Goal: Task Accomplishment & Management: Manage account settings

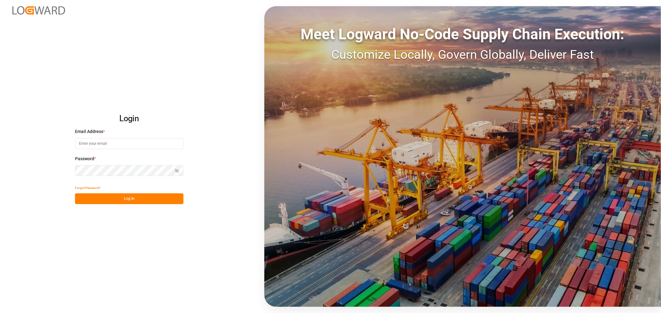
type input "[PERSON_NAME][EMAIL_ADDRESS][DOMAIN_NAME]"
click at [135, 201] on button "Log In" at bounding box center [129, 199] width 108 height 11
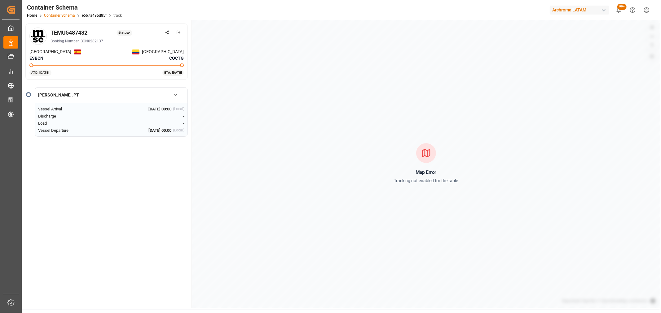
click at [56, 14] on link "Container Schema" at bounding box center [59, 15] width 31 height 4
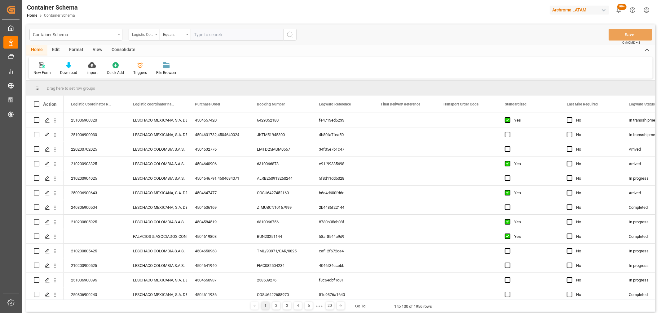
click at [154, 36] on div "Logistic Coordinator Reference Number" at bounding box center [144, 35] width 31 height 12
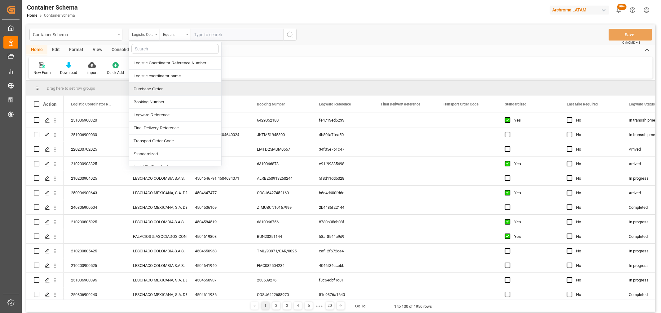
click at [158, 87] on div "Purchase Order" at bounding box center [175, 89] width 92 height 13
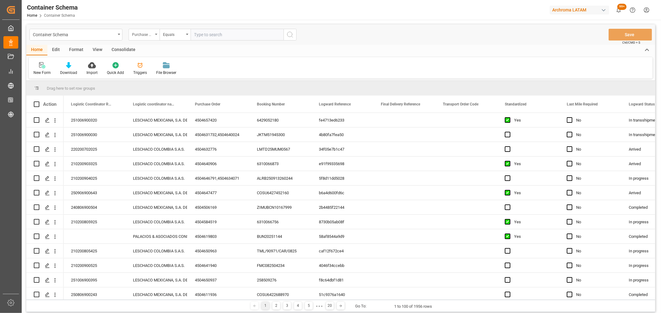
click at [154, 34] on div "Purchase Order" at bounding box center [144, 35] width 31 height 12
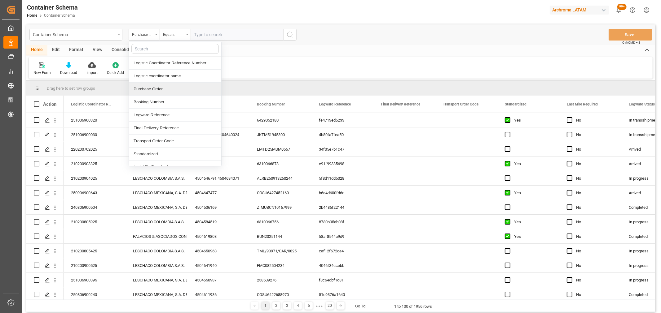
click at [152, 88] on div "Purchase Order" at bounding box center [175, 89] width 92 height 13
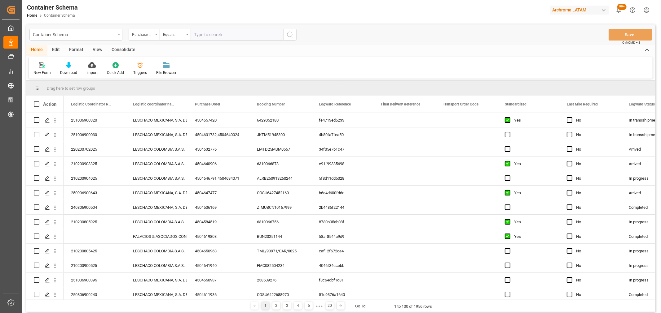
click at [159, 37] on div "Purchase Order" at bounding box center [144, 35] width 31 height 12
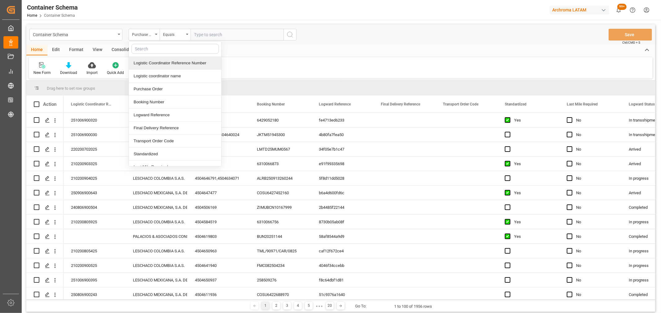
click at [180, 72] on div "Logistic coordinator name" at bounding box center [175, 76] width 92 height 13
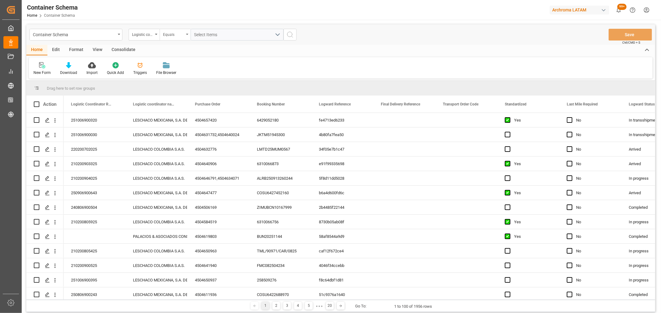
click at [175, 33] on div "Equals" at bounding box center [173, 33] width 21 height 7
click at [155, 35] on div "Logistic coordinator name" at bounding box center [144, 35] width 31 height 12
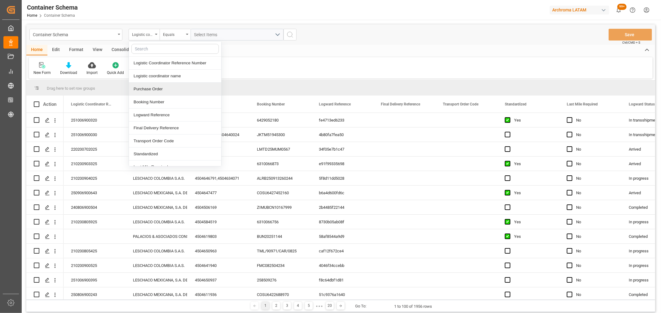
click at [157, 88] on div "Purchase Order" at bounding box center [175, 89] width 92 height 13
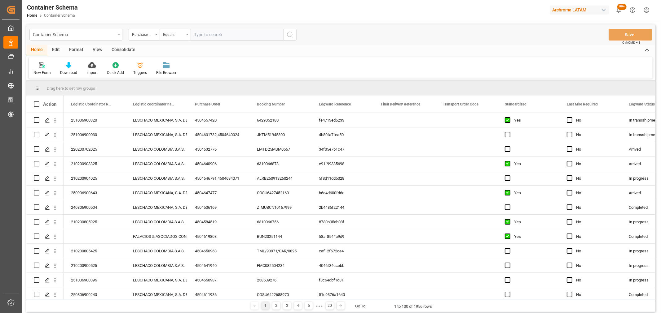
click at [180, 37] on div "Equals" at bounding box center [174, 35] width 31 height 12
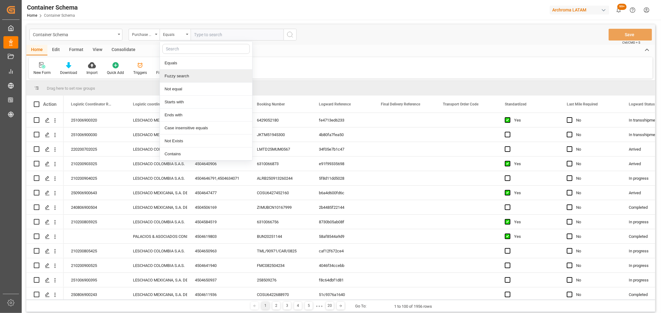
click at [184, 77] on div "Fuzzy search" at bounding box center [206, 76] width 92 height 13
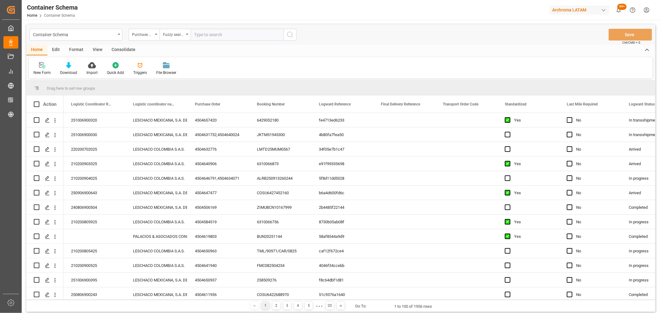
click at [216, 37] on input "text" at bounding box center [236, 35] width 93 height 12
paste input "4504622456"
type input "4504622456"
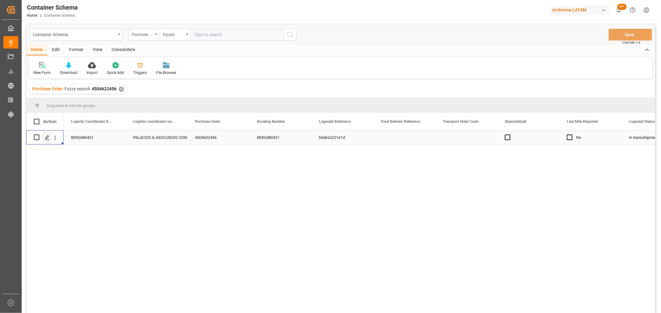
click at [47, 138] on icon "Press SPACE to select this row." at bounding box center [47, 137] width 5 height 5
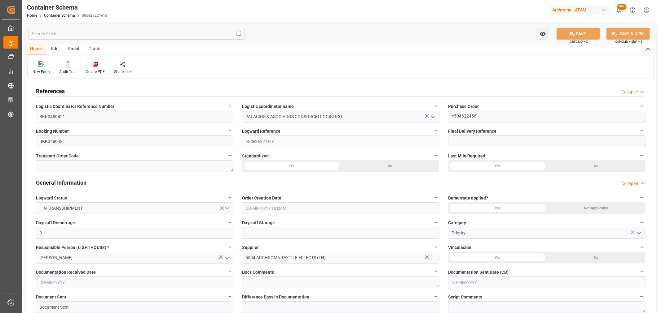
type input "0"
type input "8"
type input "247"
type input "6175"
type input "6594.9"
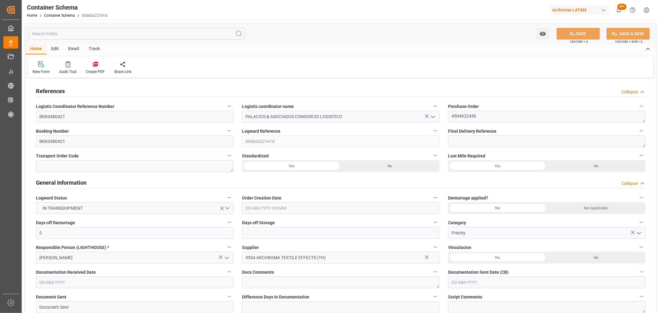
type input "MSC"
type input "Mediterranean Shipping Company"
type input "THLCH"
type input "PECLL"
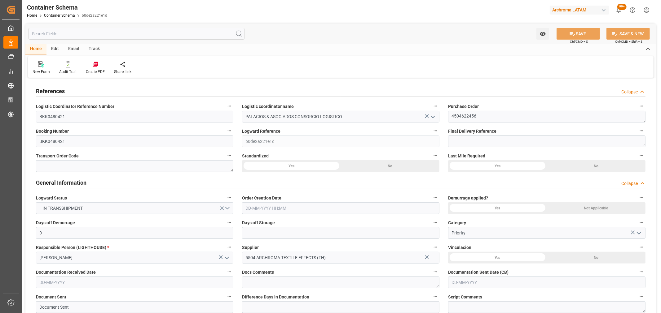
type input "9253014"
type input "3"
type input "0"
type input "[DATE] 15:00"
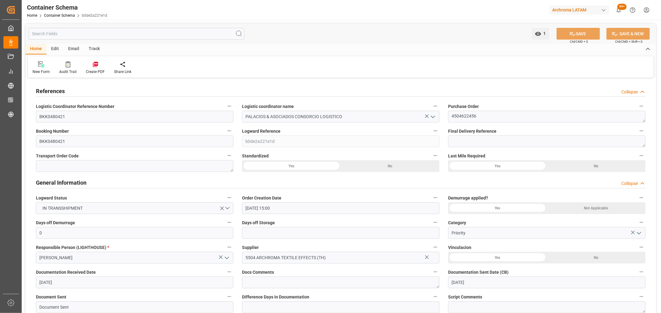
type input "[DATE]"
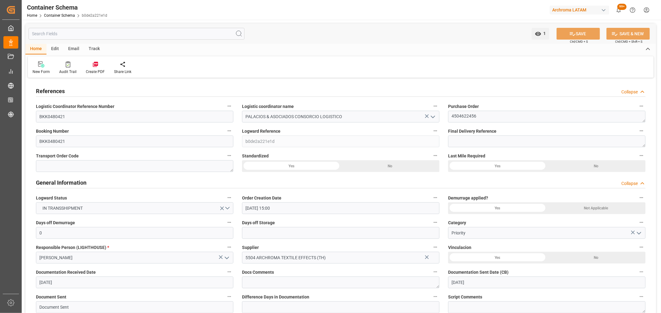
type input "[DATE] 11:11"
type input "[DATE] 20:04"
type input "[DATE]"
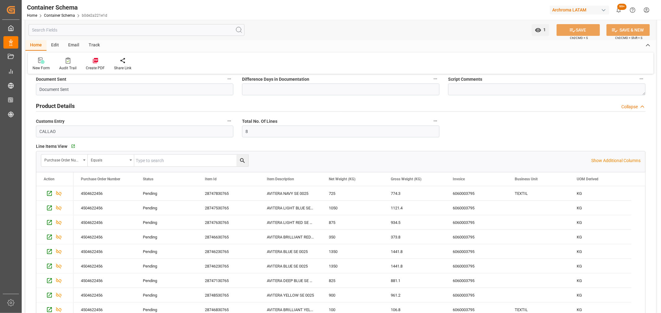
scroll to position [275, 0]
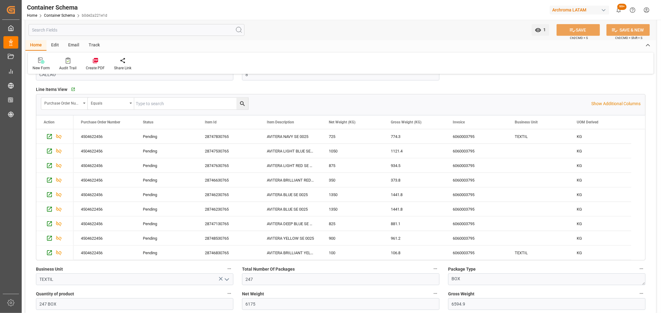
click at [91, 50] on div "Track" at bounding box center [94, 45] width 20 height 11
click at [37, 69] on div "Tracking" at bounding box center [40, 68] width 15 height 6
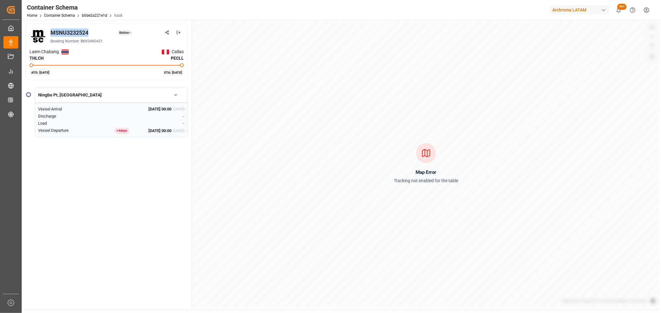
drag, startPoint x: 94, startPoint y: 33, endPoint x: 50, endPoint y: 33, distance: 43.7
click at [50, 33] on div "MSNU3232524 Status: -" at bounding box center [116, 32] width 133 height 8
copy div "MSNU3232524"
click at [63, 15] on link "Container Schema" at bounding box center [59, 15] width 31 height 4
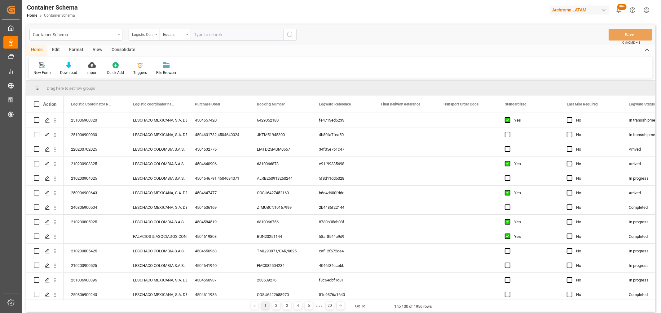
click at [153, 35] on div "Logistic Coordinator Reference Number" at bounding box center [144, 35] width 31 height 12
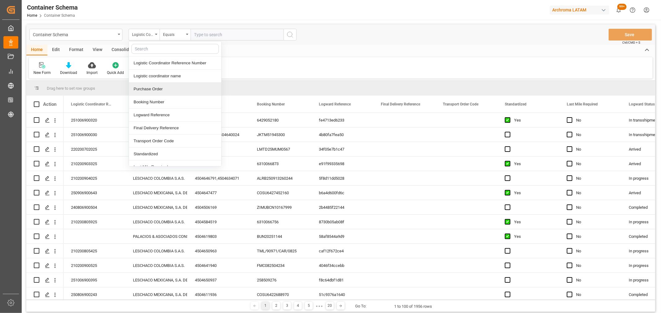
click at [163, 89] on div "Purchase Order" at bounding box center [175, 89] width 92 height 13
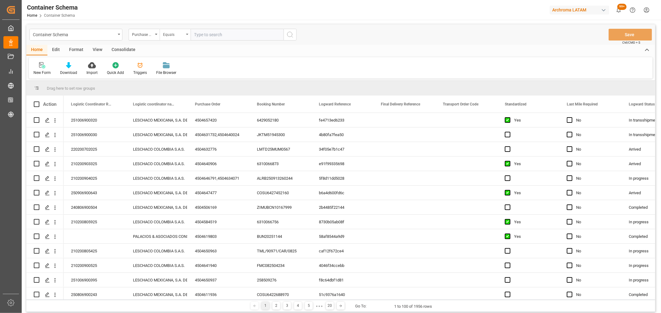
click at [178, 35] on div "Equals" at bounding box center [173, 33] width 21 height 7
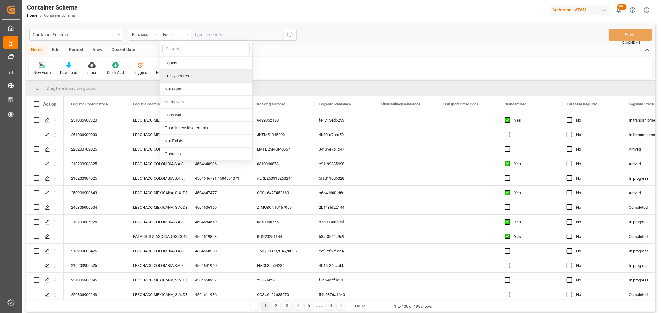
click at [190, 77] on div "Fuzzy search" at bounding box center [206, 76] width 92 height 13
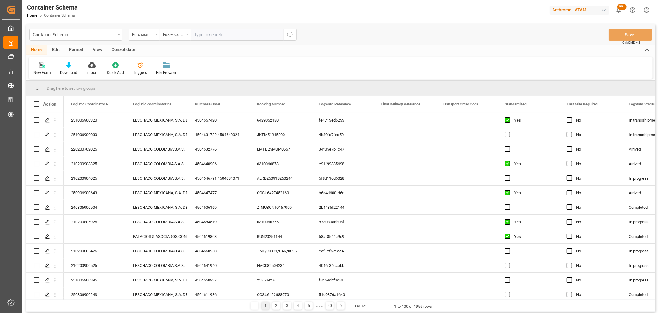
click at [211, 37] on input "text" at bounding box center [236, 35] width 93 height 12
paste input "4504645822,"
type input "4504645822"
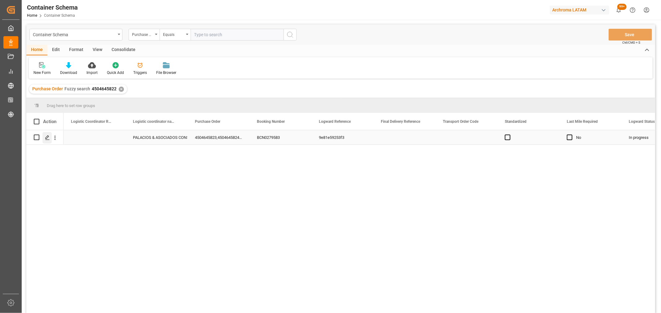
click at [49, 142] on div "Press SPACE to select this row." at bounding box center [46, 137] width 9 height 11
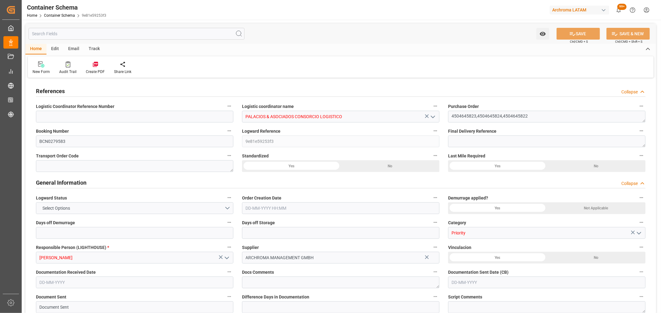
type input "0"
type input "3"
type input "13"
type input "2760"
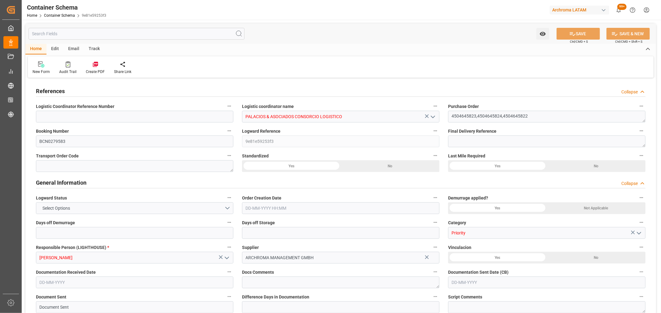
type input "2890.92"
type input "CMACGM"
type input "CMA CGM Group"
type input "ESBCN"
type input "PECLL"
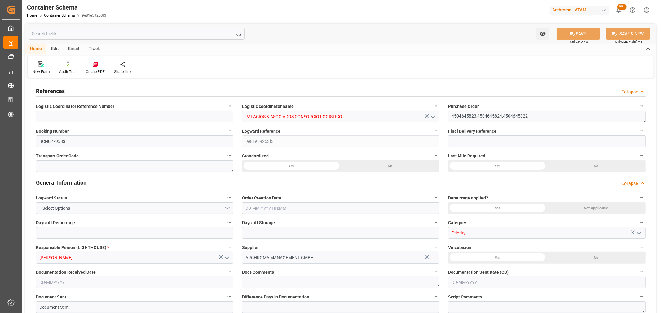
type input "PECLL"
type input "9948231"
type input "0"
type input "[DATE] 00:00"
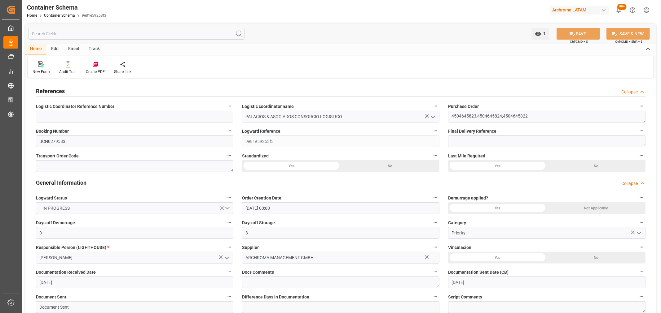
type input "[DATE]"
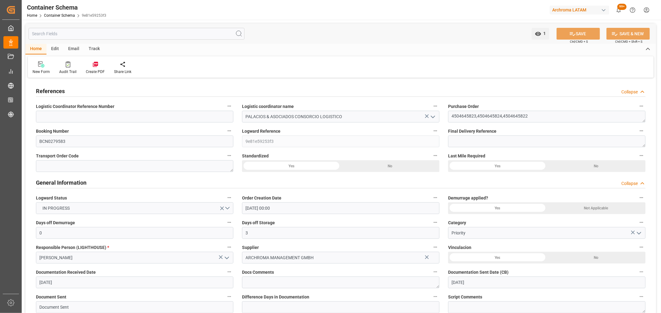
type input "[DATE] 07:05"
type input "[DATE] 15:55"
type input "[DATE]"
click at [94, 50] on div "Track" at bounding box center [94, 49] width 20 height 11
click at [43, 71] on div "Tracking" at bounding box center [40, 72] width 15 height 6
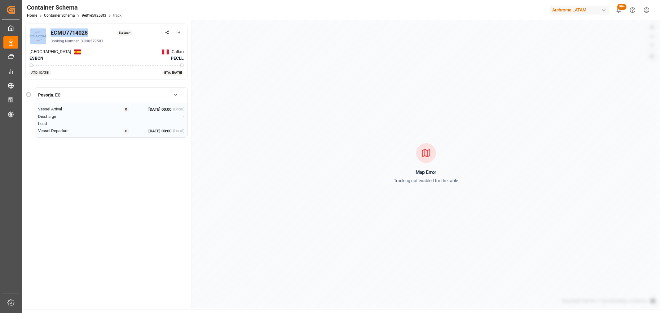
click at [46, 33] on div "ECMU7714028 Status: - Booking Number: BCN0279583" at bounding box center [106, 36] width 154 height 17
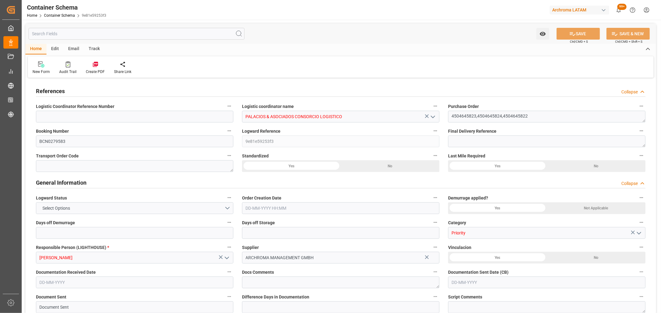
type input "0"
type input "3"
type input "13"
type input "2760"
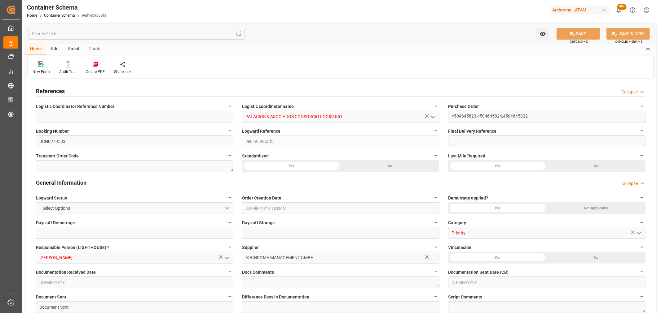
type input "2890.92"
type input "CMACGM"
type input "CMA CGM Group"
type input "ESBCN"
type input "PECLL"
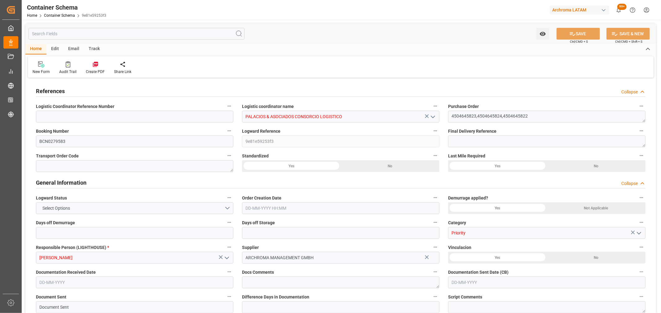
type input "PECLL"
type input "9948231"
type input "0"
type input "[DATE] 00:00"
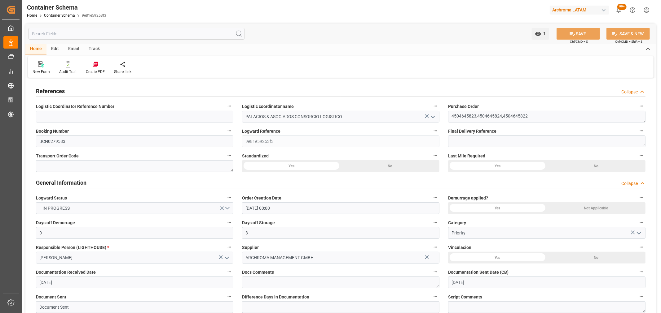
type input "[DATE]"
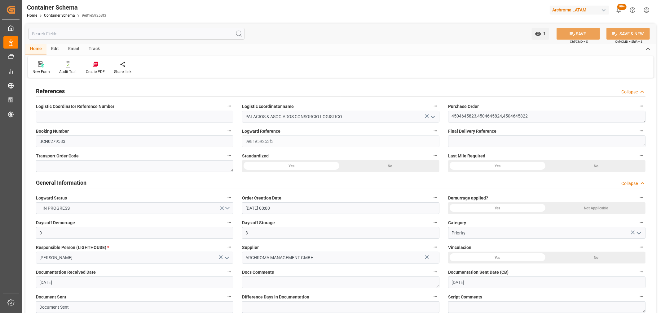
type input "[DATE] 07:05"
type input "[DATE] 15:55"
type input "[DATE]"
click at [66, 19] on div "Container Schema Home Container Schema 9e81e59253f3" at bounding box center [67, 10] width 84 height 20
click at [67, 14] on link "Container Schema" at bounding box center [59, 15] width 31 height 4
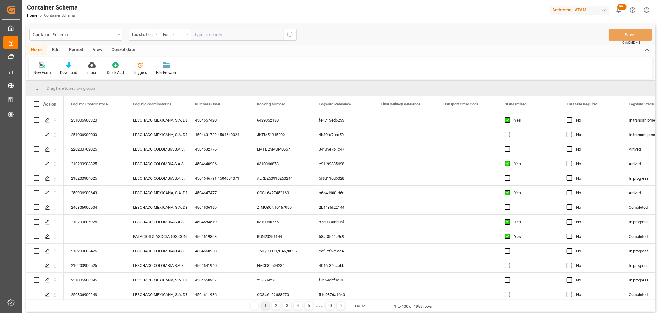
click at [150, 37] on div "Logistic Coordinator Reference Number" at bounding box center [142, 33] width 21 height 7
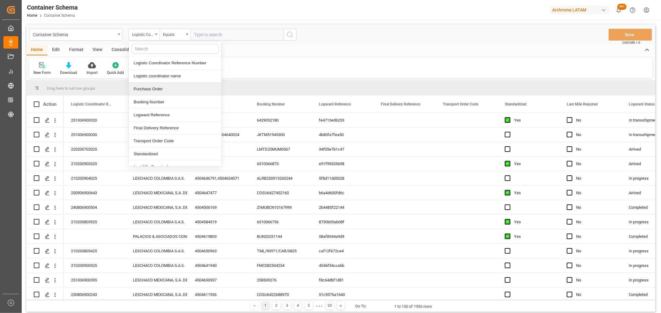
drag, startPoint x: 167, startPoint y: 88, endPoint x: 171, endPoint y: 83, distance: 6.2
click at [168, 88] on div "Purchase Order" at bounding box center [175, 89] width 92 height 13
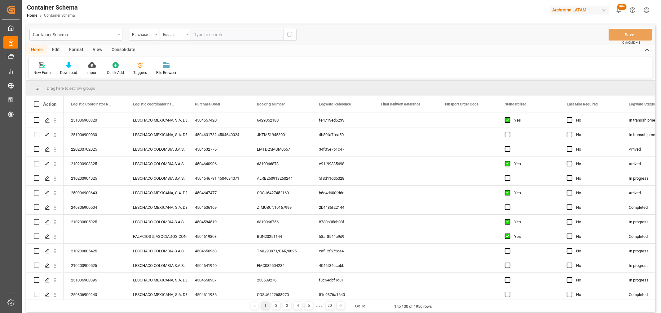
click at [181, 37] on div "Equals" at bounding box center [173, 33] width 21 height 7
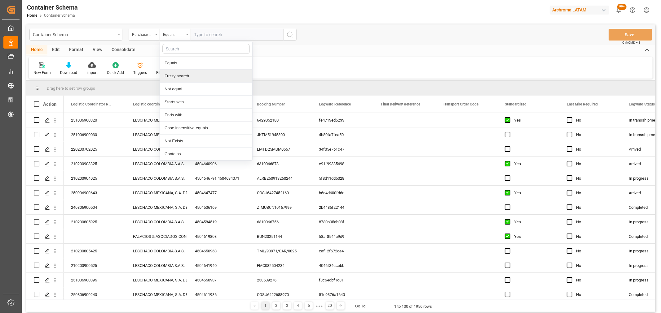
click at [191, 73] on div "Fuzzy search" at bounding box center [206, 76] width 92 height 13
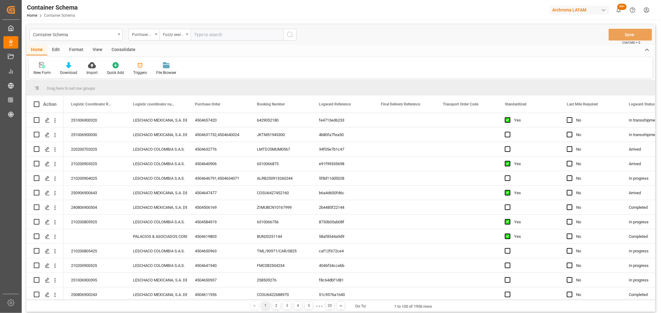
click at [208, 38] on input "text" at bounding box center [236, 35] width 93 height 12
paste input "4504662292"
type input "4504662292"
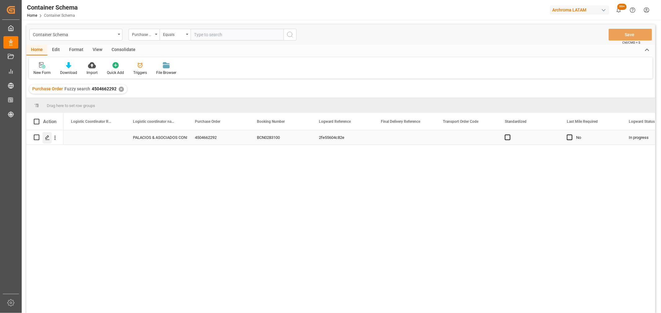
click at [46, 139] on icon "Press SPACE to select this row." at bounding box center [47, 137] width 5 height 5
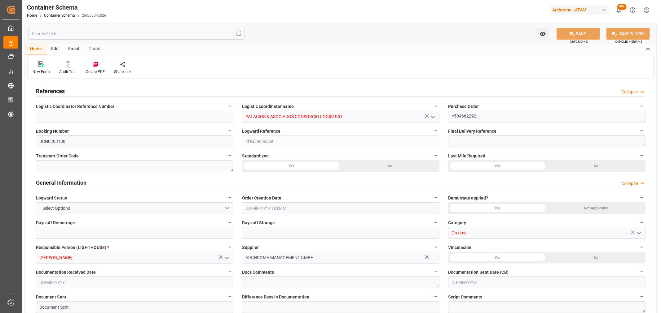
type input "0"
type input "3"
type input "1"
type input "100"
type input "7000"
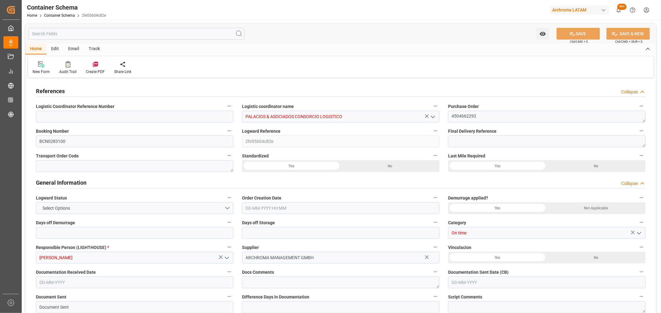
type input "7294"
type input "MSC"
type input "Mediterranean Shipping Company"
type input "ESBCN"
type input "PECLL"
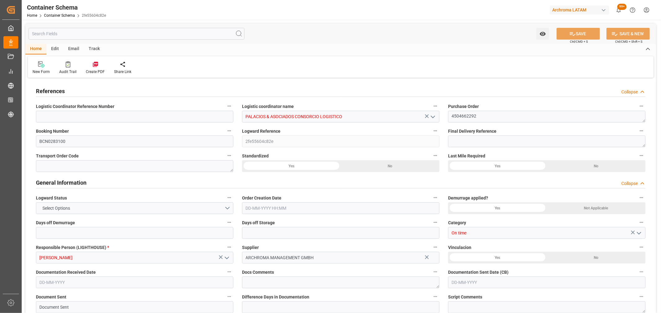
type input "PECLL"
type input "9618288"
type input "1"
type input "0"
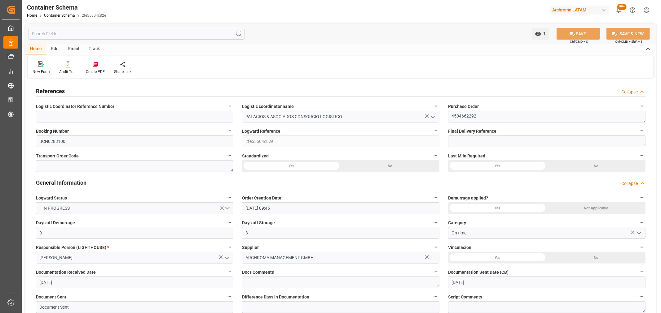
type input "[DATE] 09:45"
type input "[DATE]"
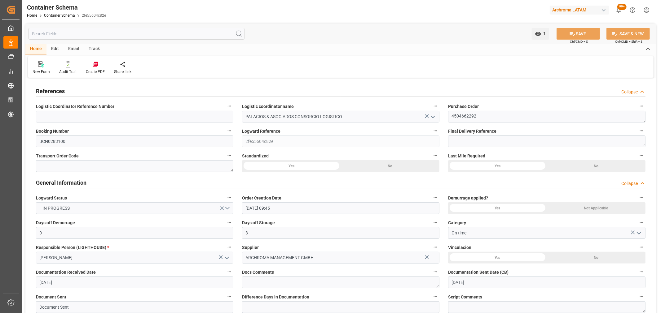
type input "[DATE]"
type input "[DATE] 11:11"
type input "[DATE] 14:57"
type input "[DATE]"
click at [99, 48] on div "Track" at bounding box center [94, 49] width 20 height 11
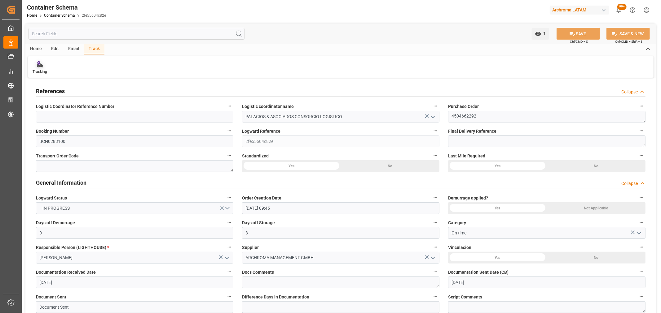
click at [41, 67] on icon at bounding box center [40, 65] width 6 height 4
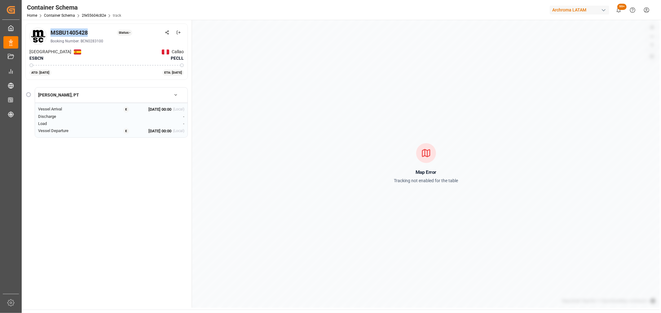
drag, startPoint x: 87, startPoint y: 32, endPoint x: 51, endPoint y: 32, distance: 36.5
click at [51, 32] on div "MSBU1405428" at bounding box center [68, 32] width 37 height 8
copy div "MSBU1405428"
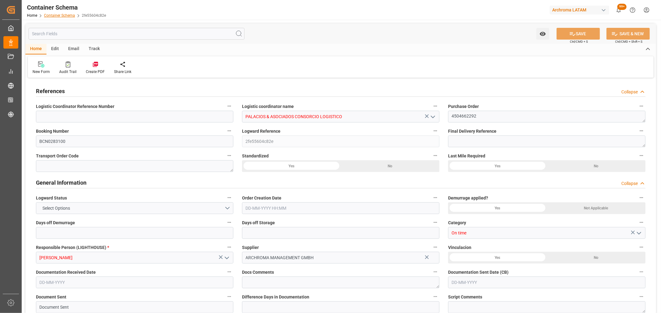
type input "0"
type input "3"
type input "1"
type input "100"
type input "7000"
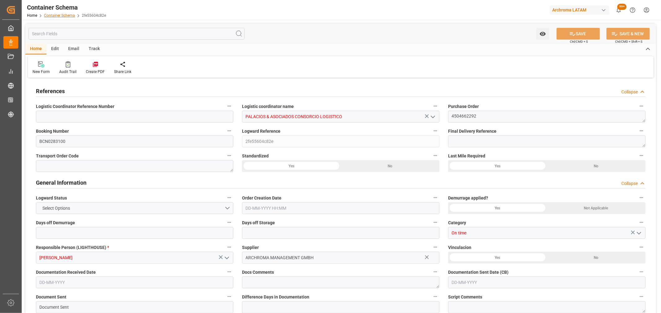
type input "7294"
type input "MSC"
type input "Mediterranean Shipping Company"
type input "ESBCN"
type input "PECLL"
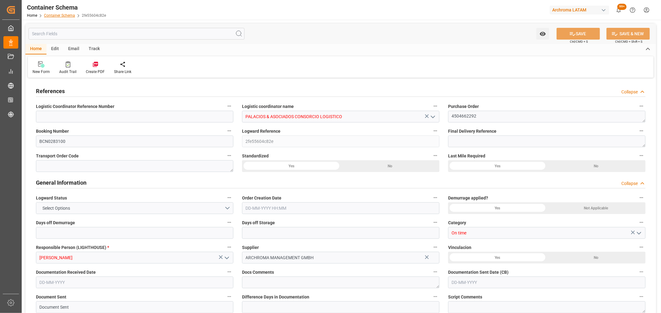
type input "PECLL"
type input "9618288"
type input "1"
type input "0"
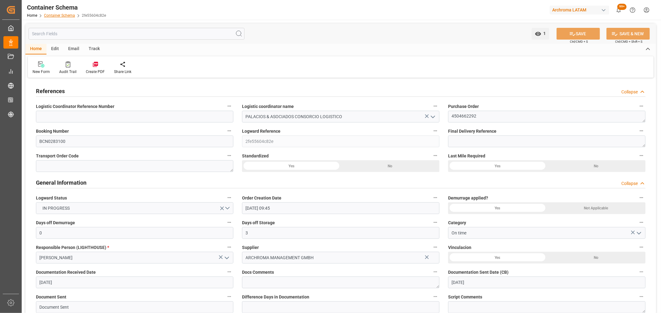
type input "[DATE] 09:45"
type input "[DATE]"
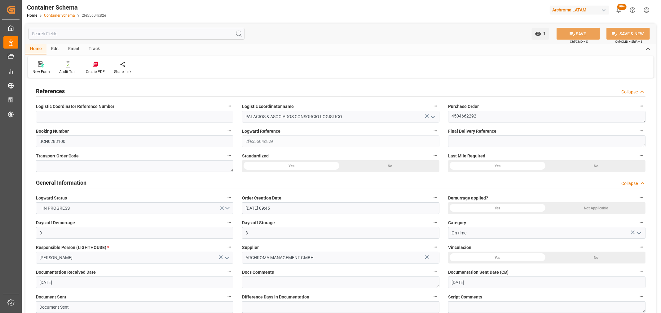
type input "[DATE]"
type input "[DATE] 11:11"
type input "[DATE] 14:57"
type input "[DATE]"
click at [66, 16] on link "Container Schema" at bounding box center [59, 15] width 31 height 4
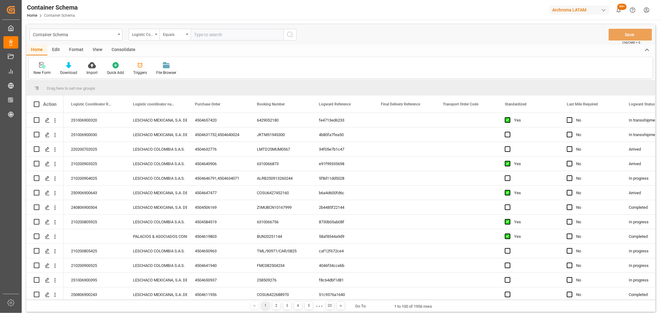
click at [152, 35] on div "Logistic Coordinator Reference Number" at bounding box center [142, 33] width 21 height 7
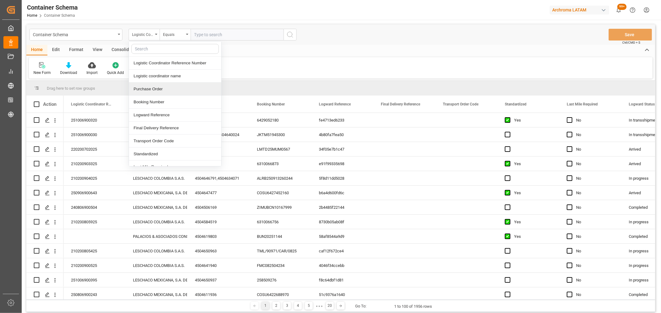
click at [154, 87] on div "Purchase Order" at bounding box center [175, 89] width 92 height 13
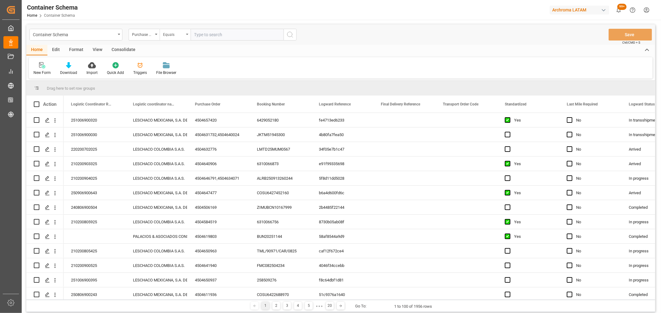
click at [175, 36] on div "Equals" at bounding box center [173, 33] width 21 height 7
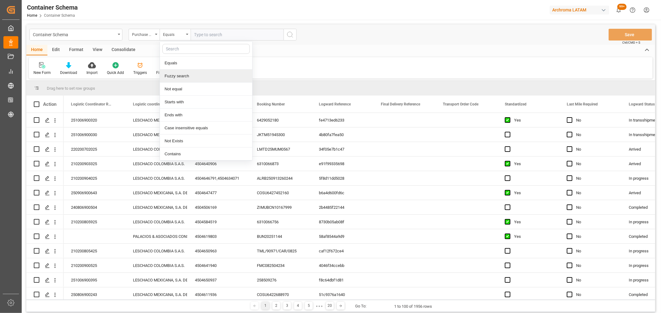
click at [189, 81] on div "Fuzzy search" at bounding box center [206, 76] width 92 height 13
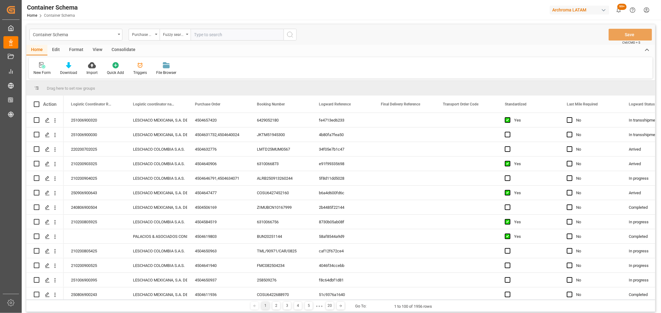
drag, startPoint x: 225, startPoint y: 36, endPoint x: 219, endPoint y: 36, distance: 5.6
click at [220, 36] on input "text" at bounding box center [236, 35] width 93 height 12
paste input "4504659843,4504657423"
type input "4504659843"
click at [289, 36] on icon "search button" at bounding box center [289, 34] width 7 height 7
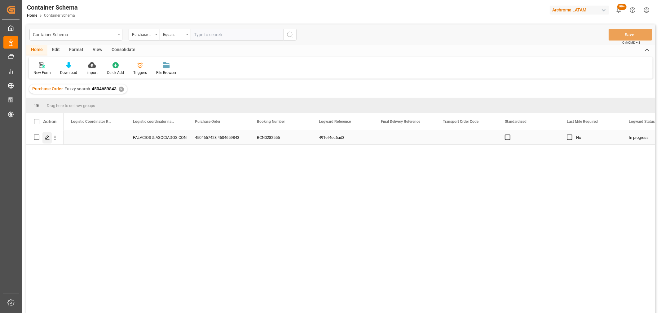
click at [47, 137] on polygon "Press SPACE to select this row." at bounding box center [47, 137] width 3 height 3
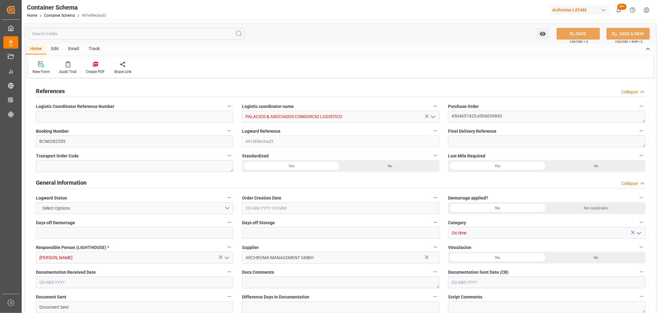
type input "0"
type input "3"
type input "2"
type input "7"
type input "6240"
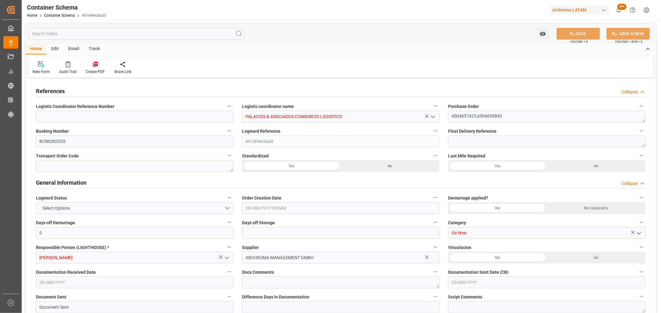
type input "3442.08"
type input "CMACGM"
type input "CMA CGM Group"
type input "ESBCN"
type input "PECLL"
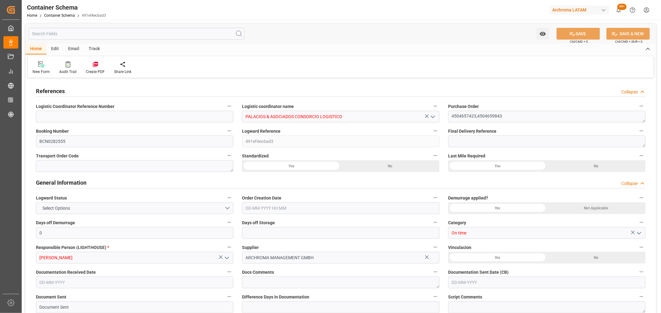
type input "PECLL"
type input "9948217"
type input "30"
type input "0"
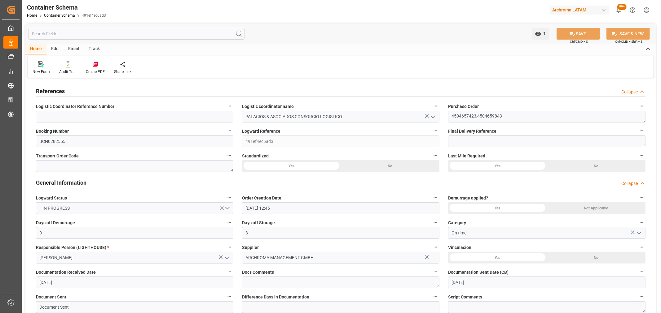
type input "[DATE] 12:45"
type input "[DATE]"
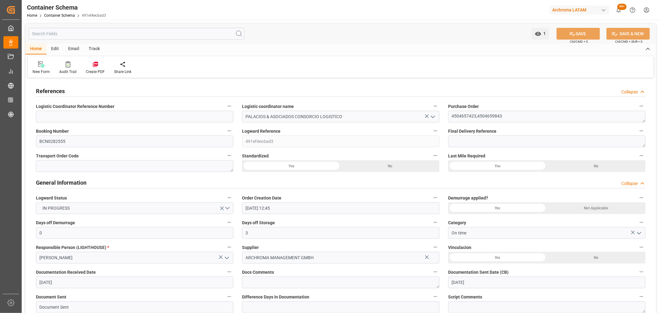
type input "[DATE]"
type input "[DATE] 07:05"
type input "[DATE] 17:43"
type input "[DATE]"
click at [90, 48] on div "Track" at bounding box center [94, 49] width 20 height 11
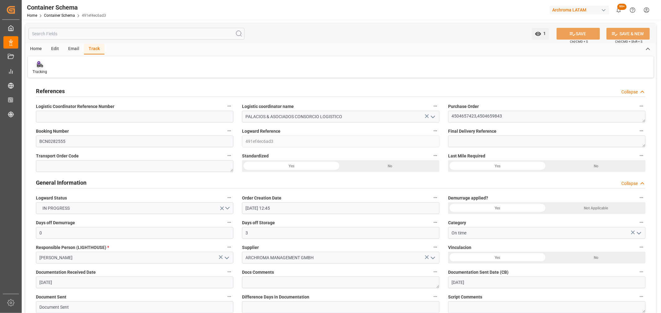
click at [36, 69] on div "Tracking" at bounding box center [40, 72] width 15 height 6
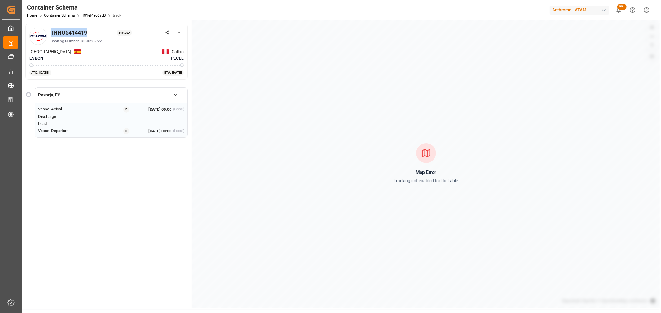
drag, startPoint x: 89, startPoint y: 31, endPoint x: 49, endPoint y: 32, distance: 40.3
click at [49, 32] on div "TRHU5414419 Status: - Booking Number: BCN0282555" at bounding box center [106, 36] width 154 height 17
copy div "TRHU5414419"
